Goal: Transaction & Acquisition: Purchase product/service

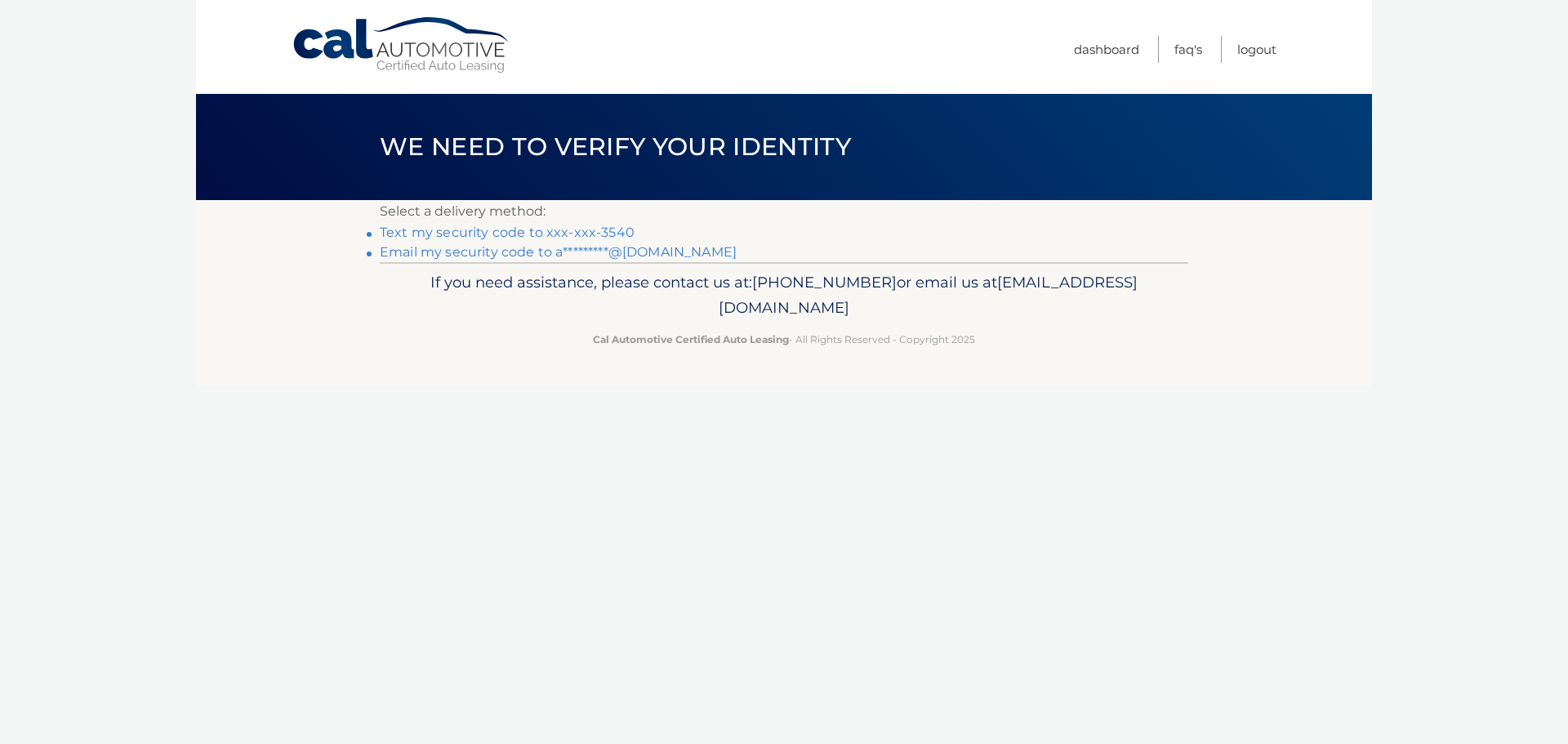
click at [449, 230] on link "Text my security code to xxx-xxx-3540" at bounding box center [507, 232] width 254 height 16
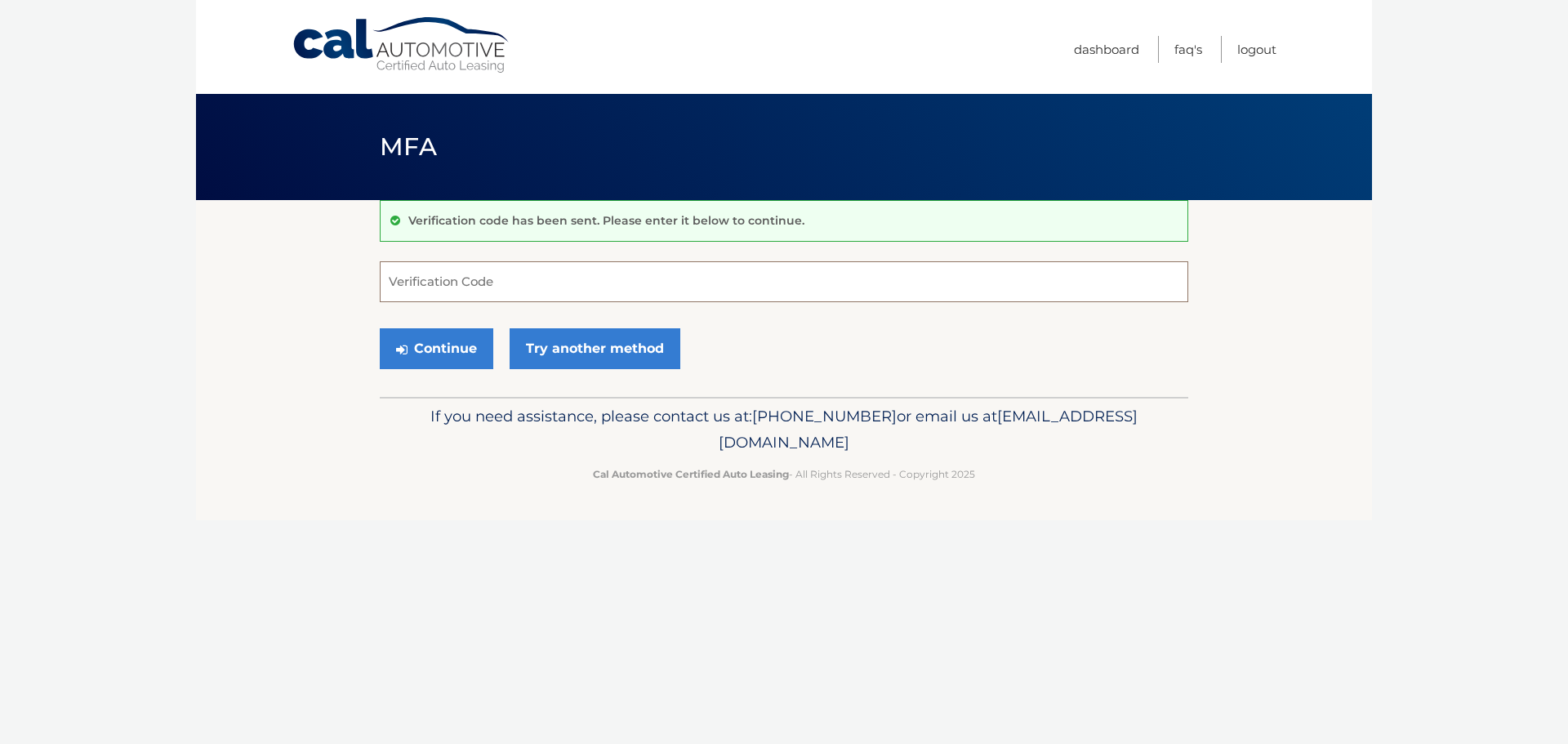
click at [539, 292] on input "Verification Code" at bounding box center [784, 282] width 808 height 41
type input "191091"
click at [480, 341] on button "Continue" at bounding box center [437, 349] width 114 height 41
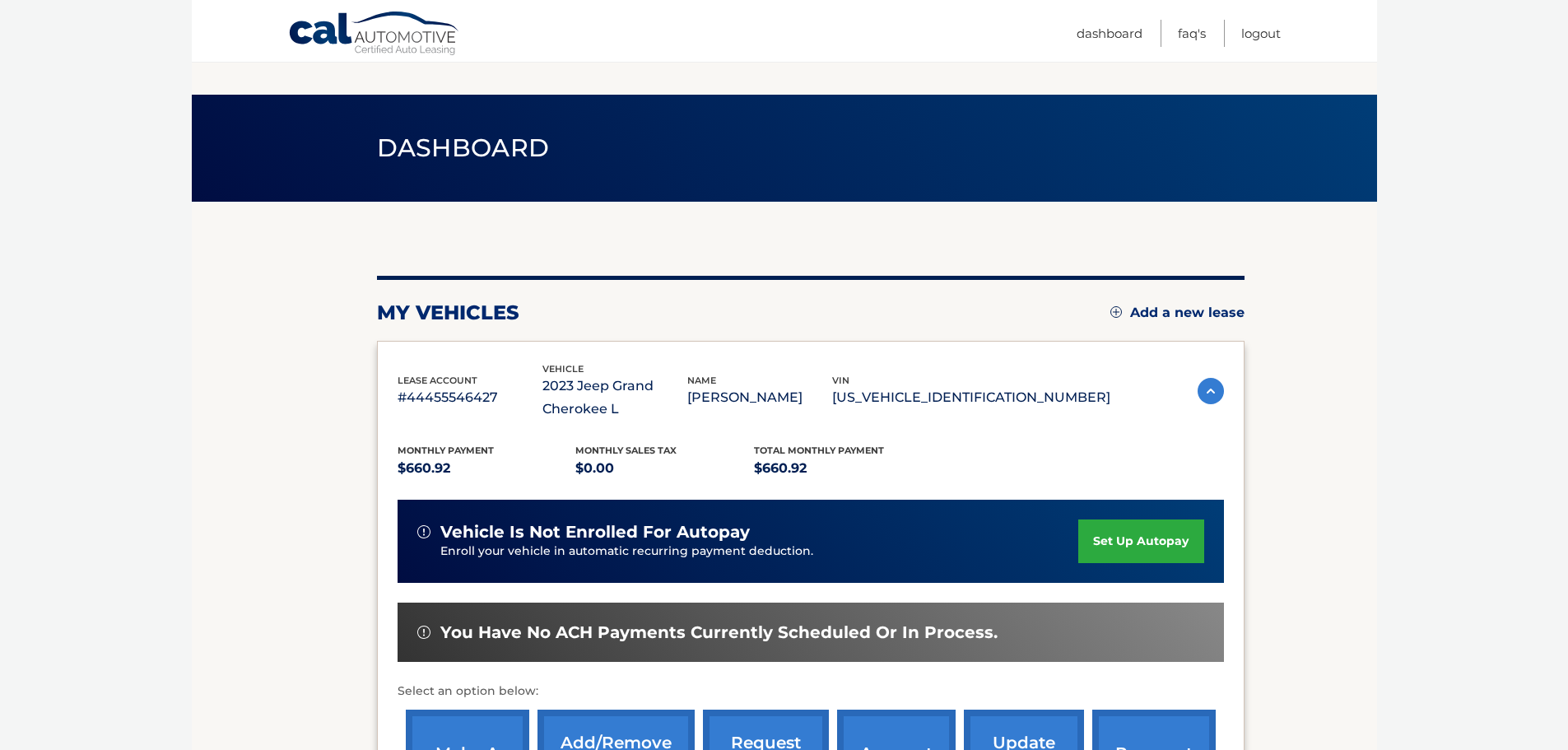
scroll to position [270, 0]
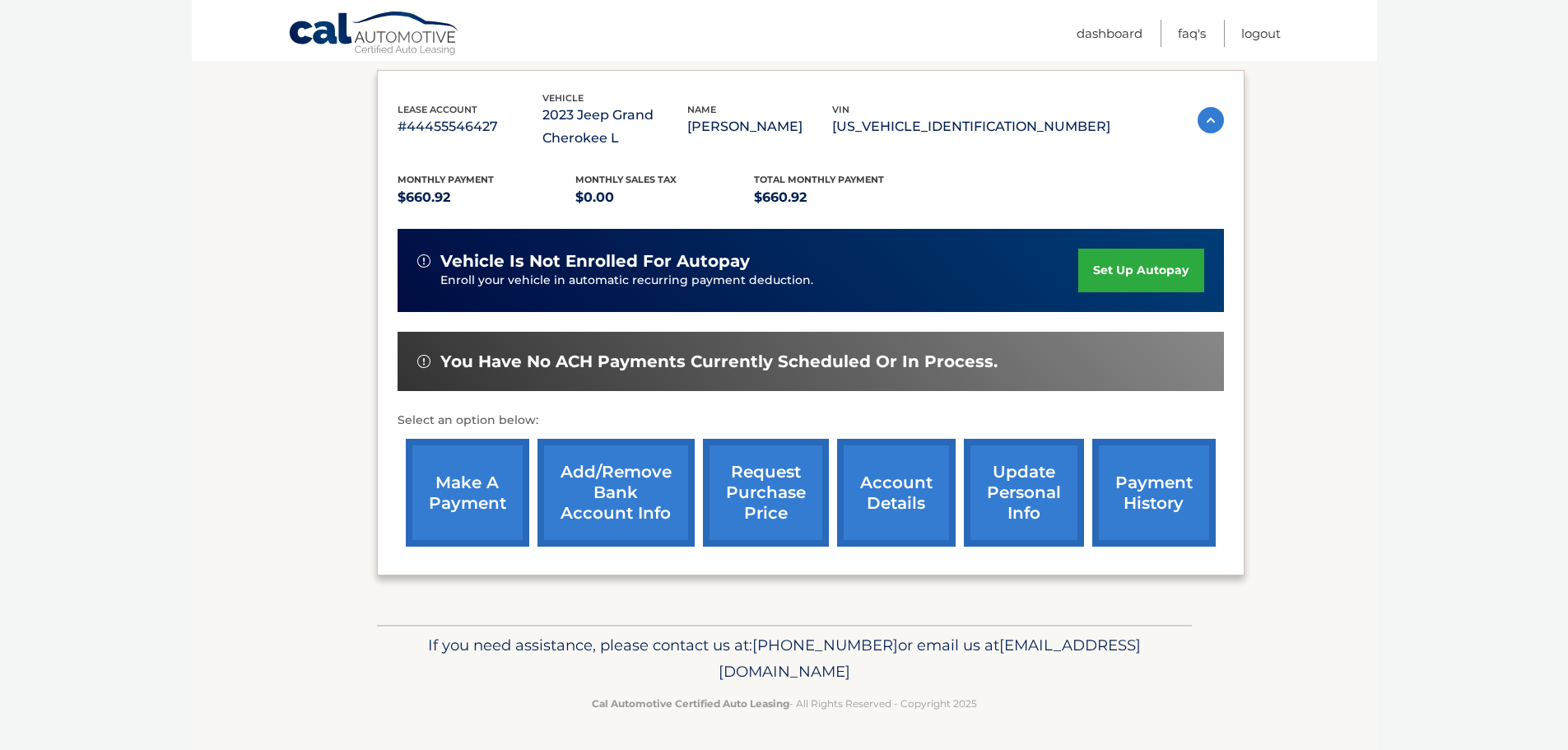
click at [460, 487] on link "make a payment" at bounding box center [467, 492] width 123 height 108
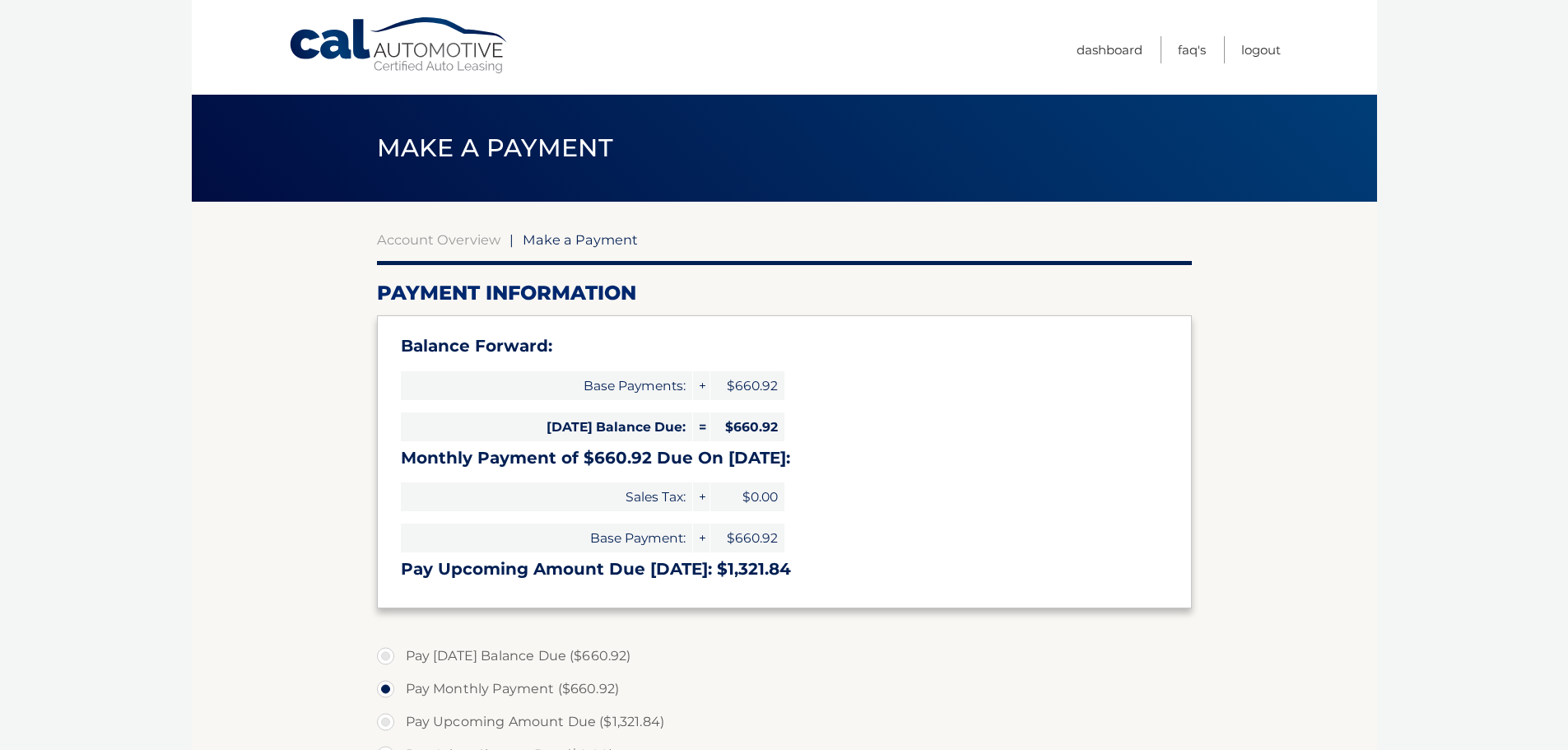
select select "YTg5Nzc2YmMtODVmOC00YjE1LWJiM2QtZWE2NzRiNTM2NDQx"
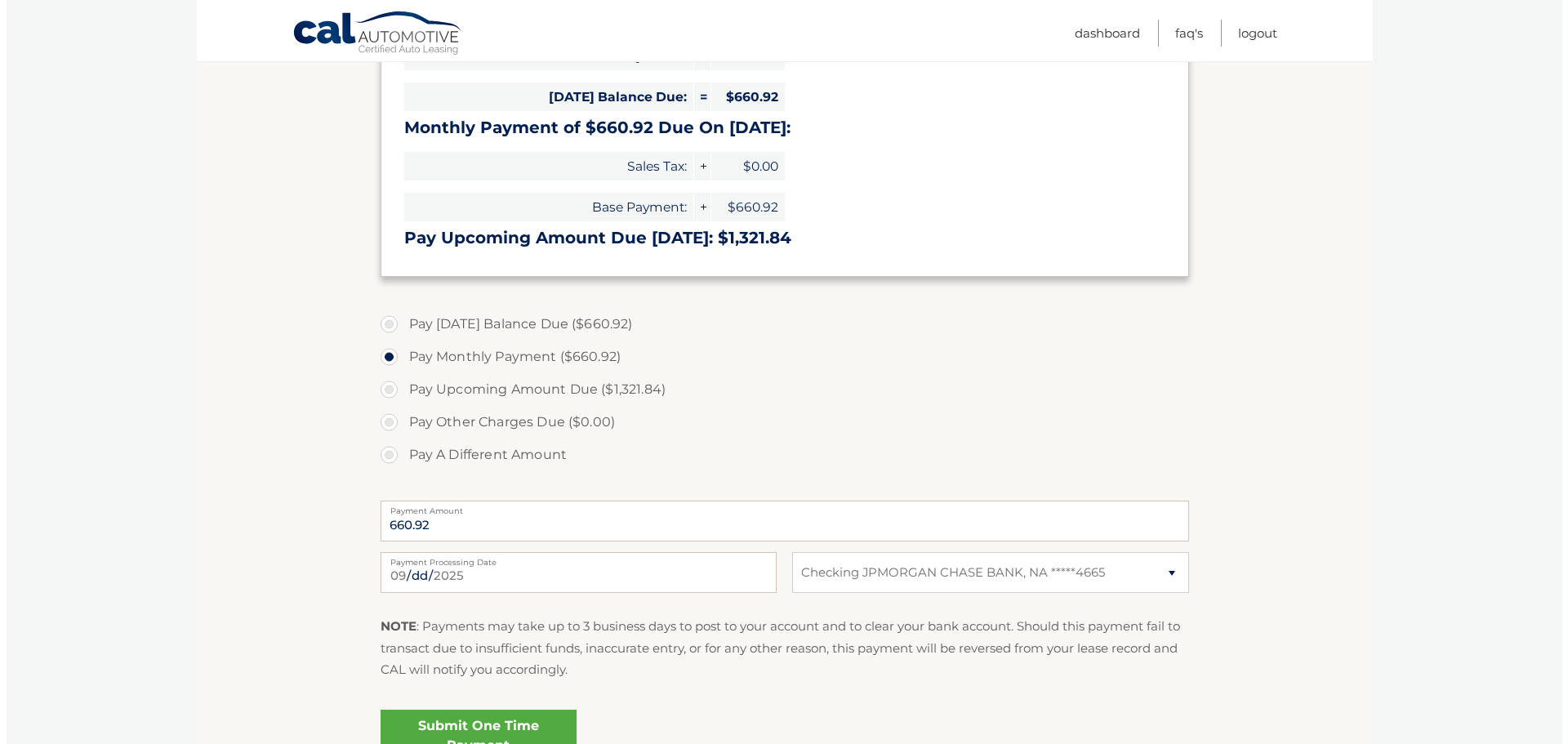
scroll to position [408, 0]
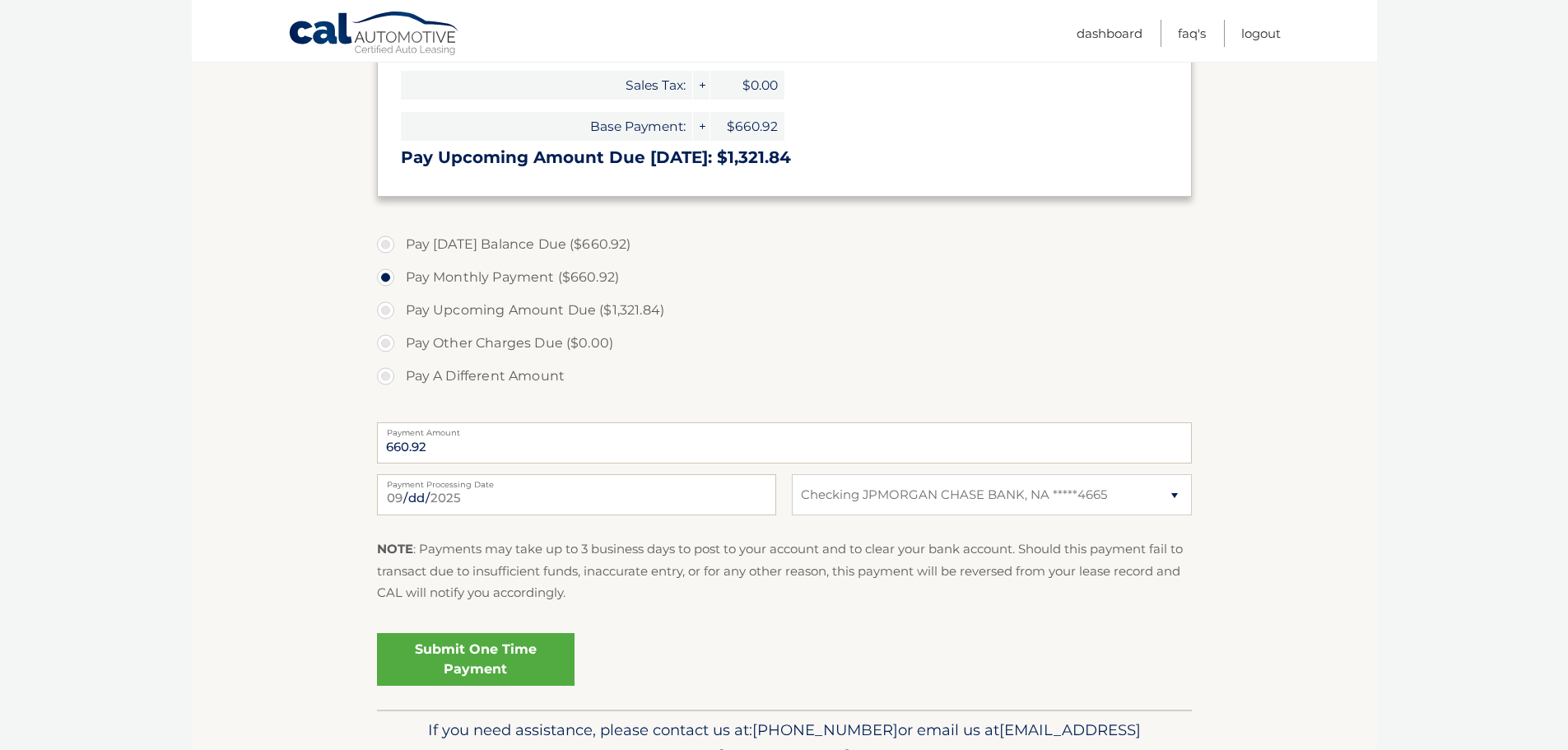
click at [479, 651] on link "Submit One Time Payment" at bounding box center [476, 658] width 197 height 52
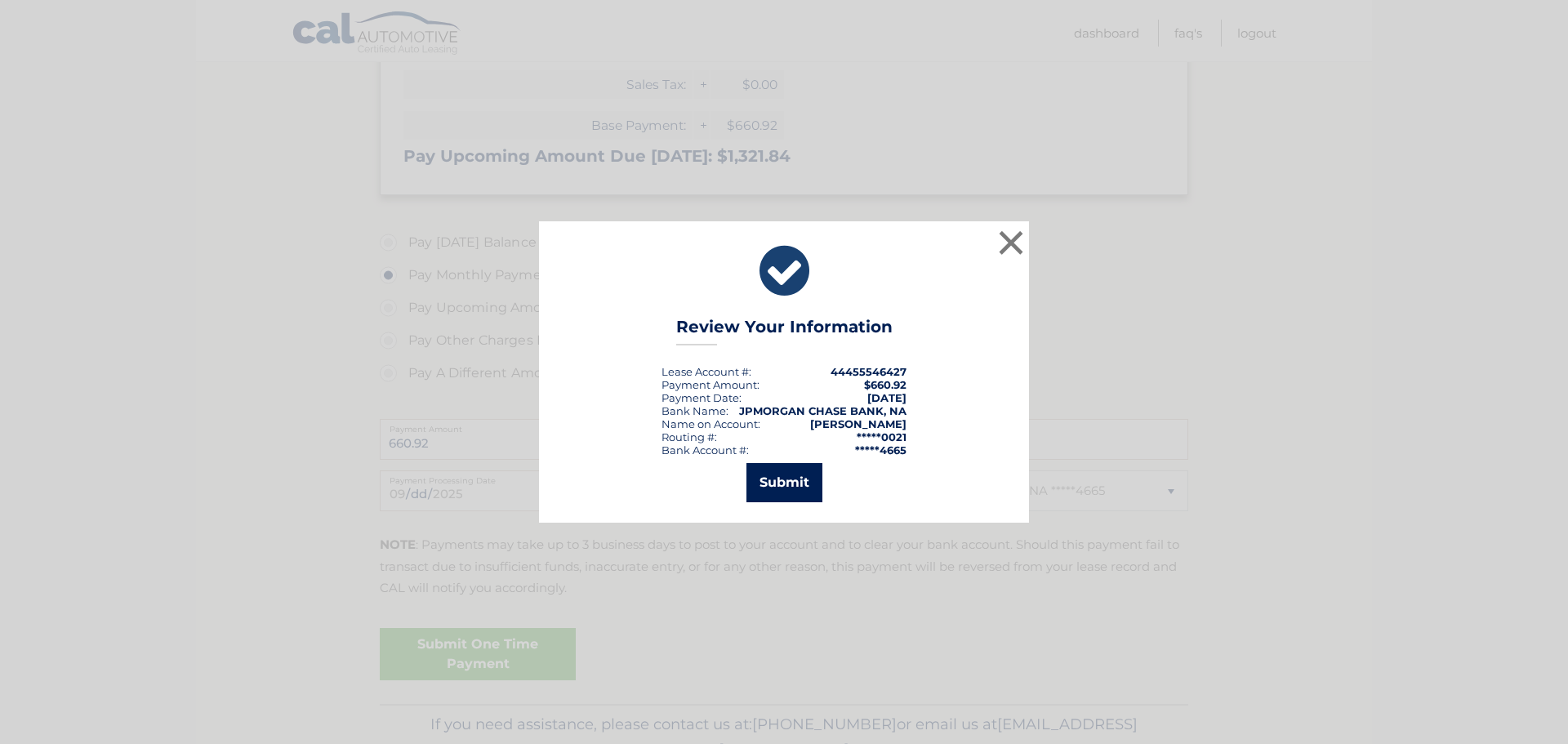
click at [780, 492] on button "Submit" at bounding box center [784, 483] width 76 height 39
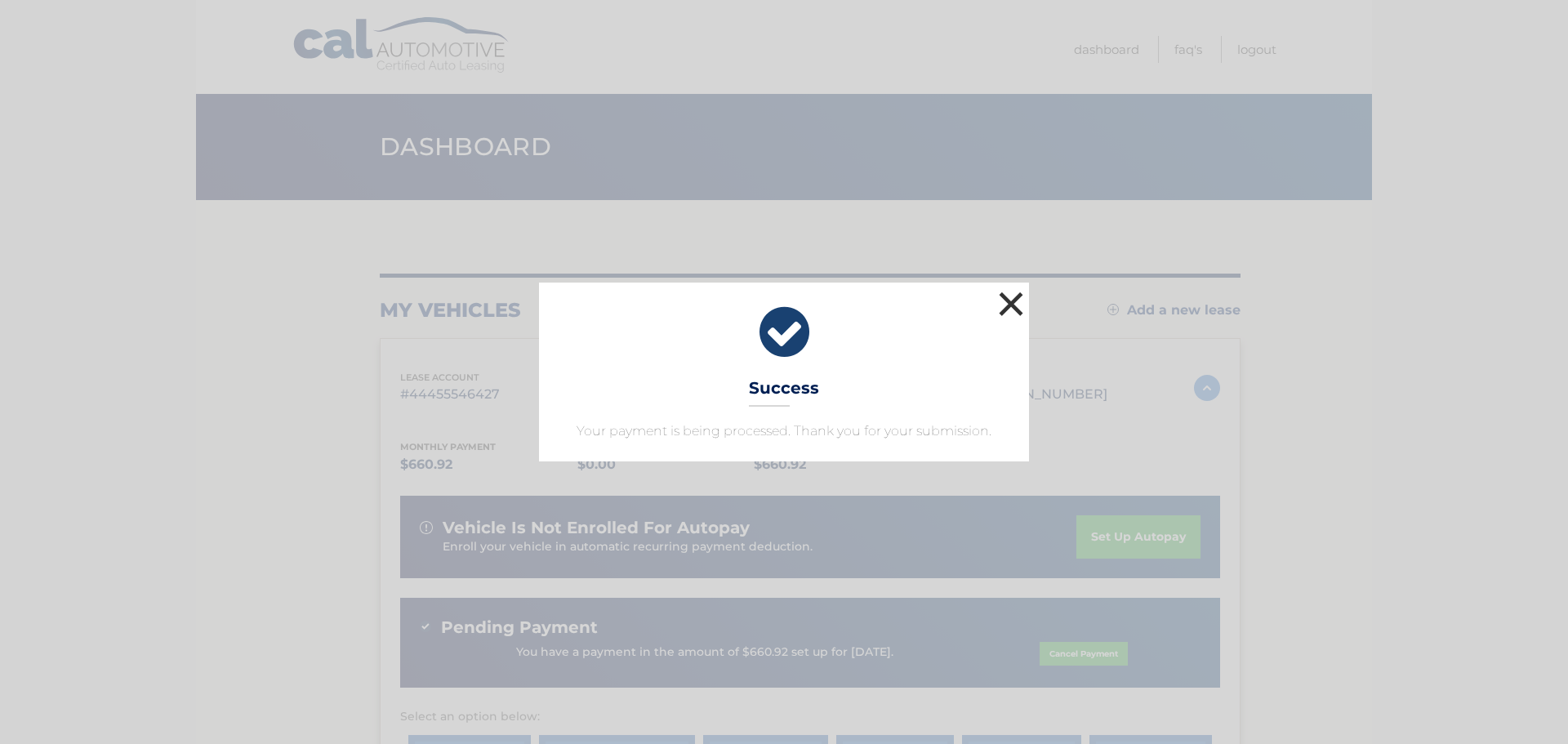
click at [1008, 302] on button "×" at bounding box center [1010, 303] width 32 height 32
